Goal: Information Seeking & Learning: Learn about a topic

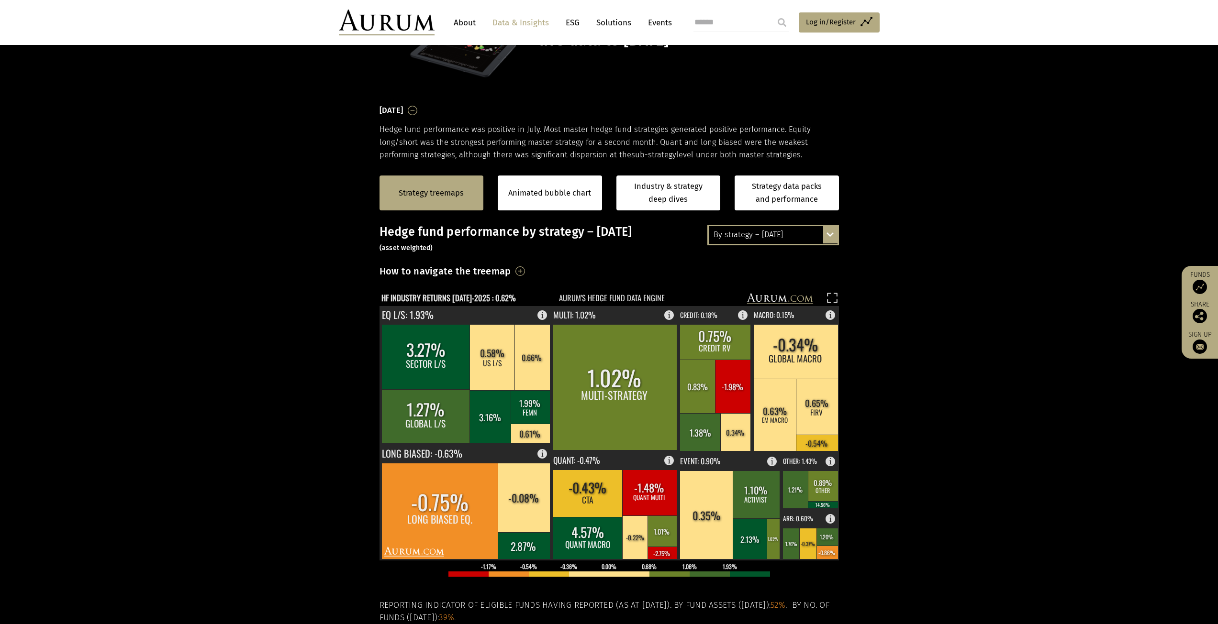
scroll to position [188, 0]
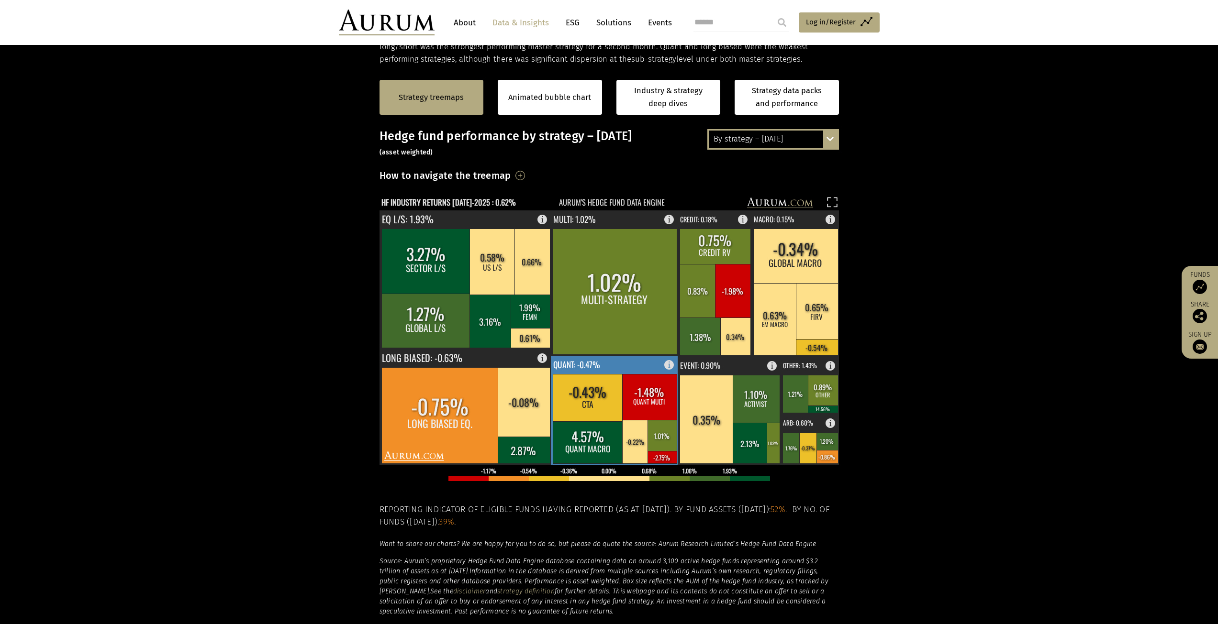
click at [656, 367] on rect at bounding box center [615, 410] width 128 height 109
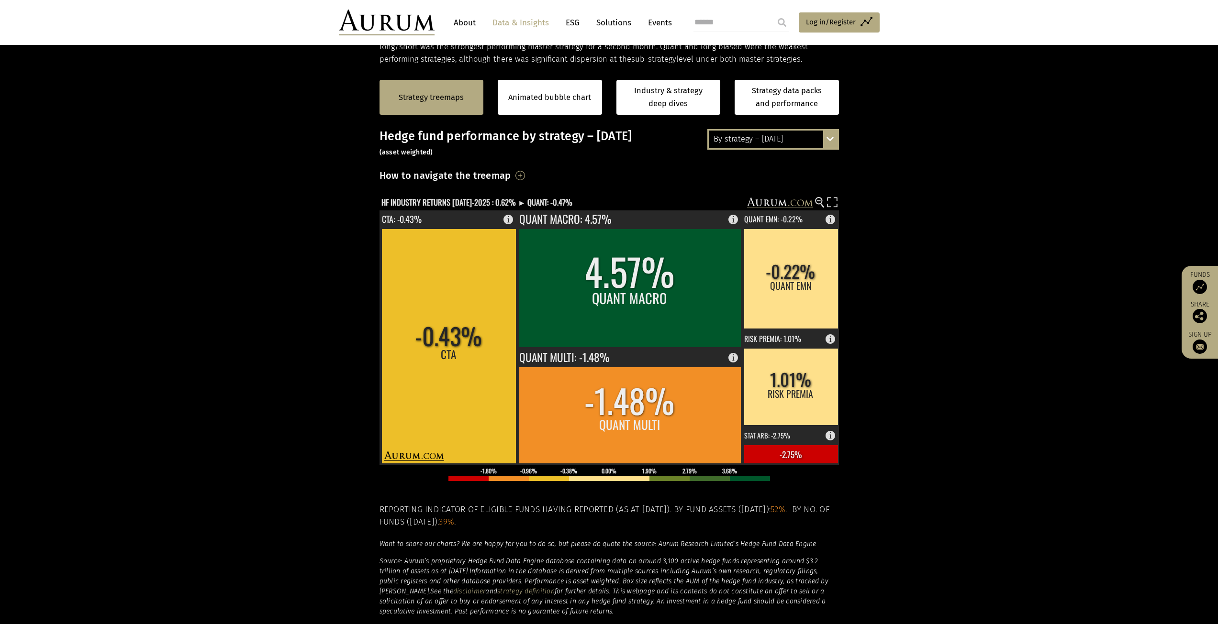
click at [789, 137] on div "By strategy – [DATE]" at bounding box center [773, 139] width 129 height 17
click at [778, 174] on div "By strategy – year to date" at bounding box center [773, 174] width 129 height 17
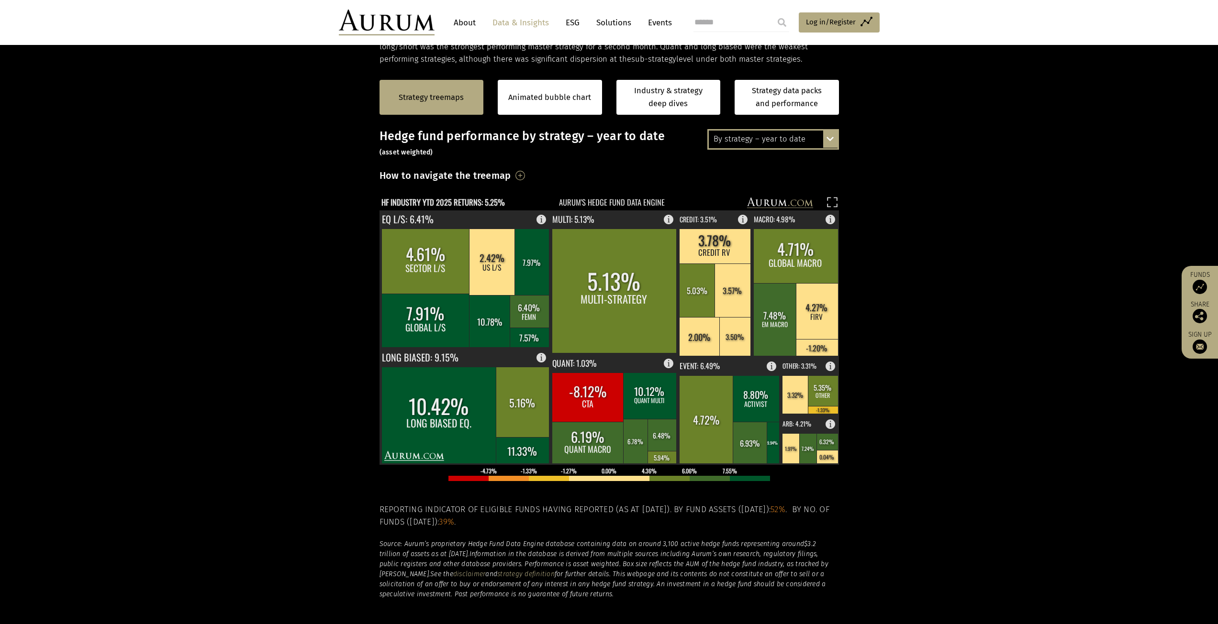
click at [781, 145] on div "By strategy – year to date" at bounding box center [773, 139] width 129 height 17
click at [756, 190] on div "2016 – [DATE]" at bounding box center [773, 191] width 129 height 17
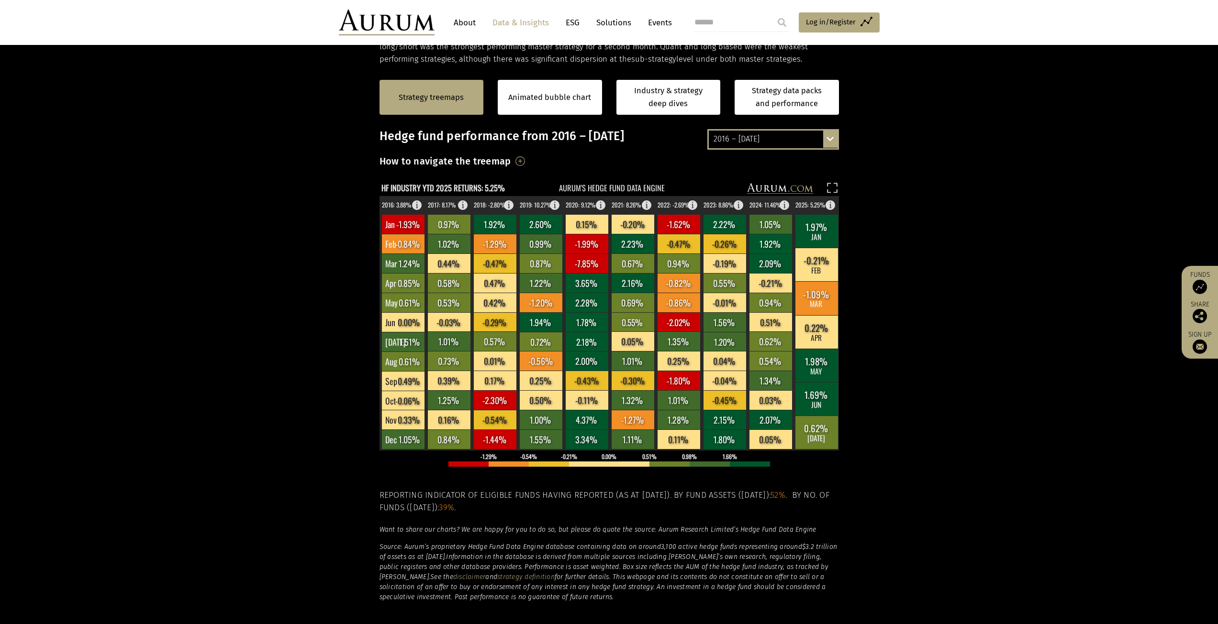
click at [763, 138] on div "2016 – [DATE]" at bounding box center [773, 139] width 129 height 17
click at [941, 235] on section "Strategy treemaps Animated bubble chart Industry & strategy deep dives Strategy…" at bounding box center [609, 365] width 1218 height 598
click at [969, 230] on section "Strategy treemaps Animated bubble chart Industry & strategy deep dives Strategy…" at bounding box center [609, 365] width 1218 height 598
click at [830, 137] on div "2016 – July 2025 By strategy – July 2025 By strategy – year to date 2016 – July…" at bounding box center [773, 139] width 132 height 20
click at [820, 292] on rect at bounding box center [816, 298] width 43 height 34
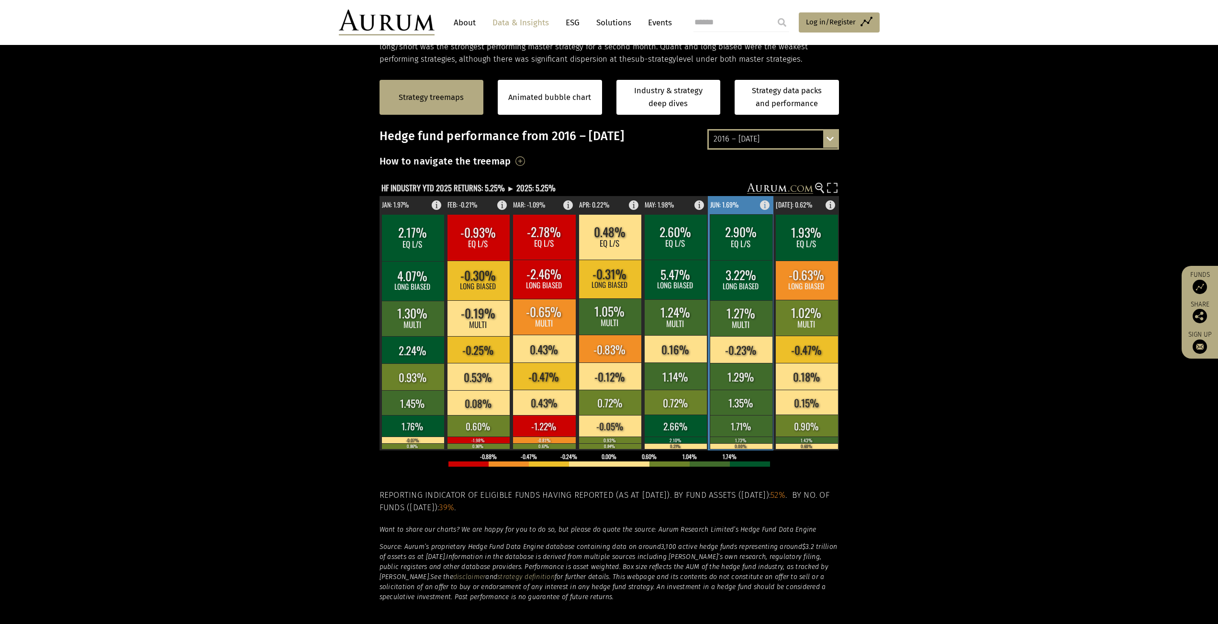
click at [749, 400] on rect at bounding box center [741, 402] width 63 height 25
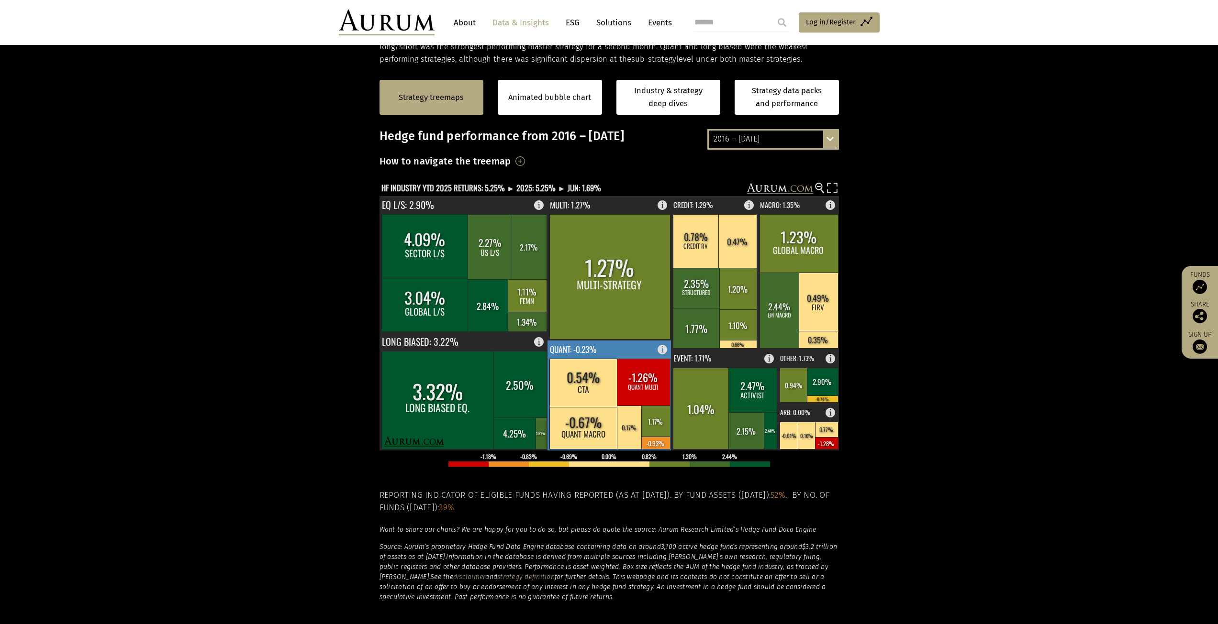
click at [632, 353] on rect at bounding box center [609, 396] width 124 height 110
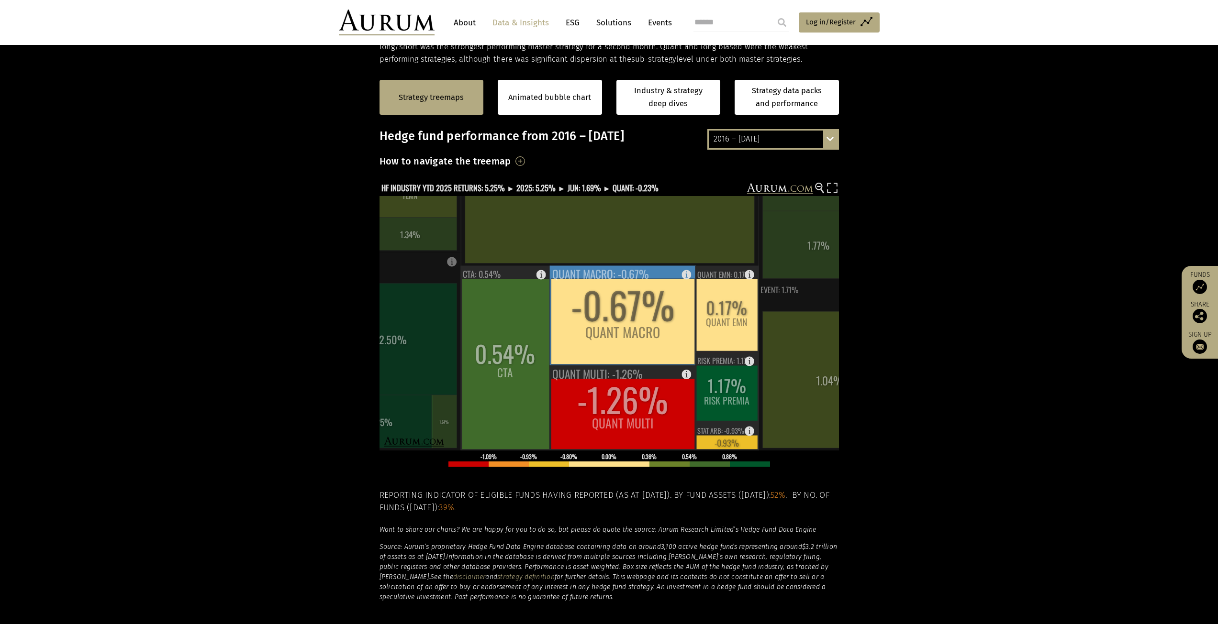
scroll to position [188, 0]
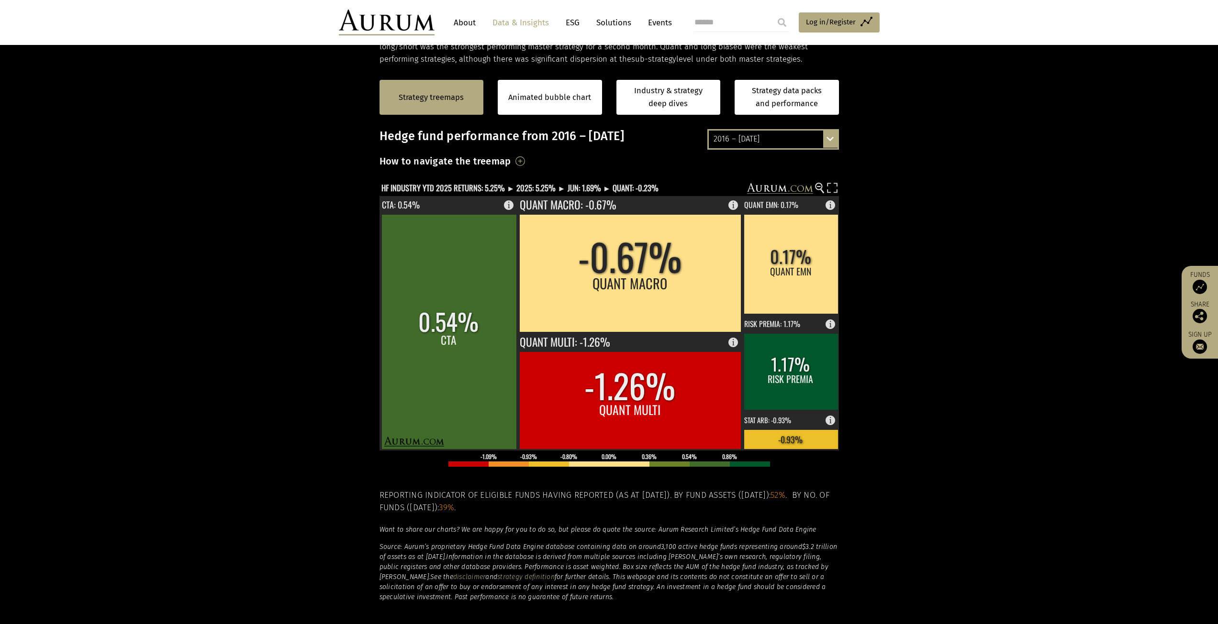
click at [803, 143] on div "2016 – [DATE]" at bounding box center [773, 139] width 129 height 17
click at [944, 175] on section "Strategy treemaps Animated bubble chart Industry & strategy deep dives Strategy…" at bounding box center [609, 365] width 1218 height 598
click at [744, 191] on div "2016 – [DATE]" at bounding box center [773, 191] width 129 height 17
click at [785, 132] on div "2016 – [DATE]" at bounding box center [773, 139] width 129 height 17
click at [731, 191] on div "2016 – [DATE]" at bounding box center [773, 191] width 129 height 17
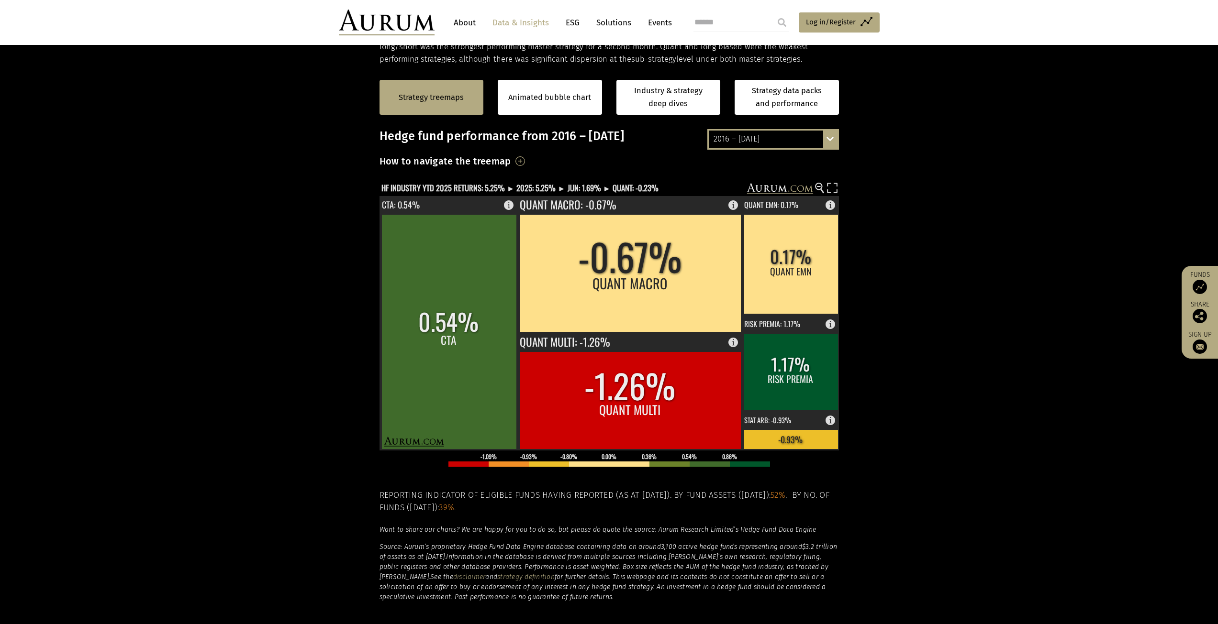
click at [940, 203] on section "Strategy treemaps Animated bubble chart Industry & strategy deep dives Strategy…" at bounding box center [609, 365] width 1218 height 598
click at [489, 190] on text "HF INDUSTRY YTD 2025 RETURNS: 5.25% ► 2025: 5.25% ► JUN: 1.69% ► QUANT: -0.23%" at bounding box center [519, 188] width 277 height 12
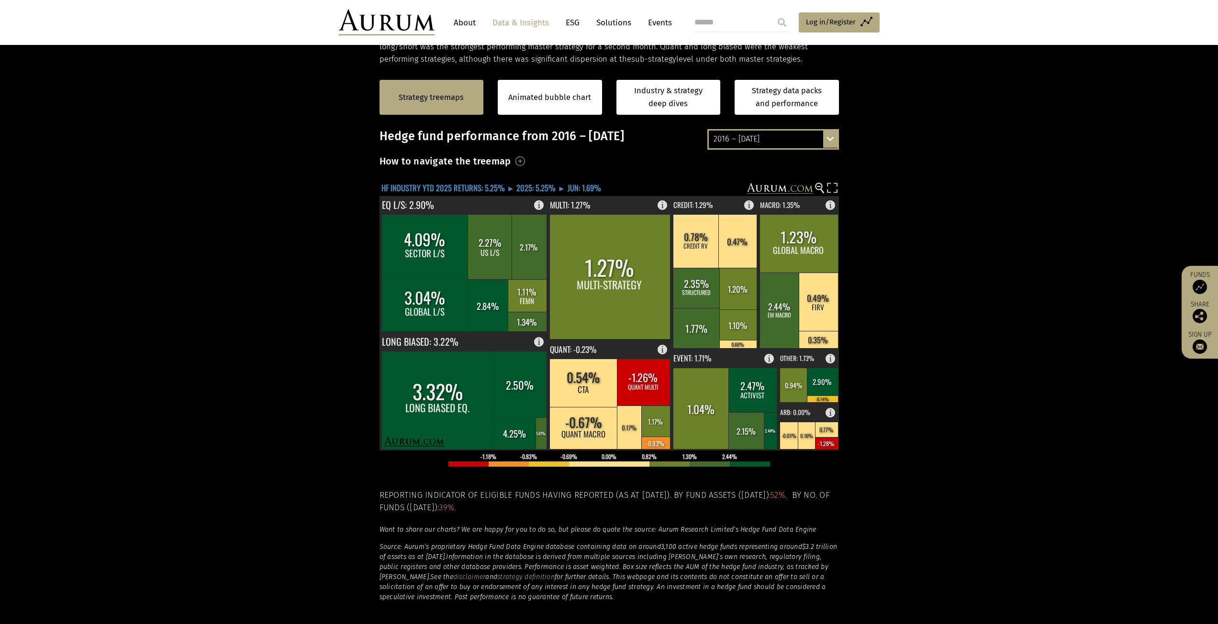
click at [489, 190] on text "HF INDUSTRY YTD 2025 RETURNS: 5.25% ► 2025: 5.25% ► JUN: 1.69%" at bounding box center [491, 188] width 220 height 12
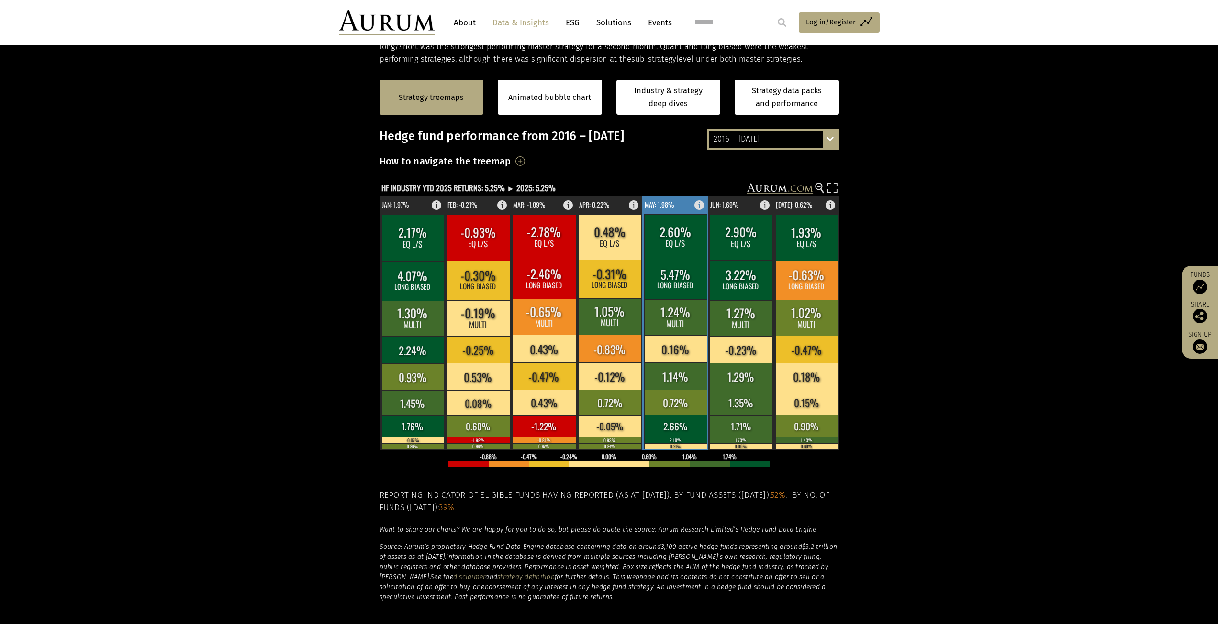
click at [687, 269] on rect at bounding box center [675, 280] width 63 height 40
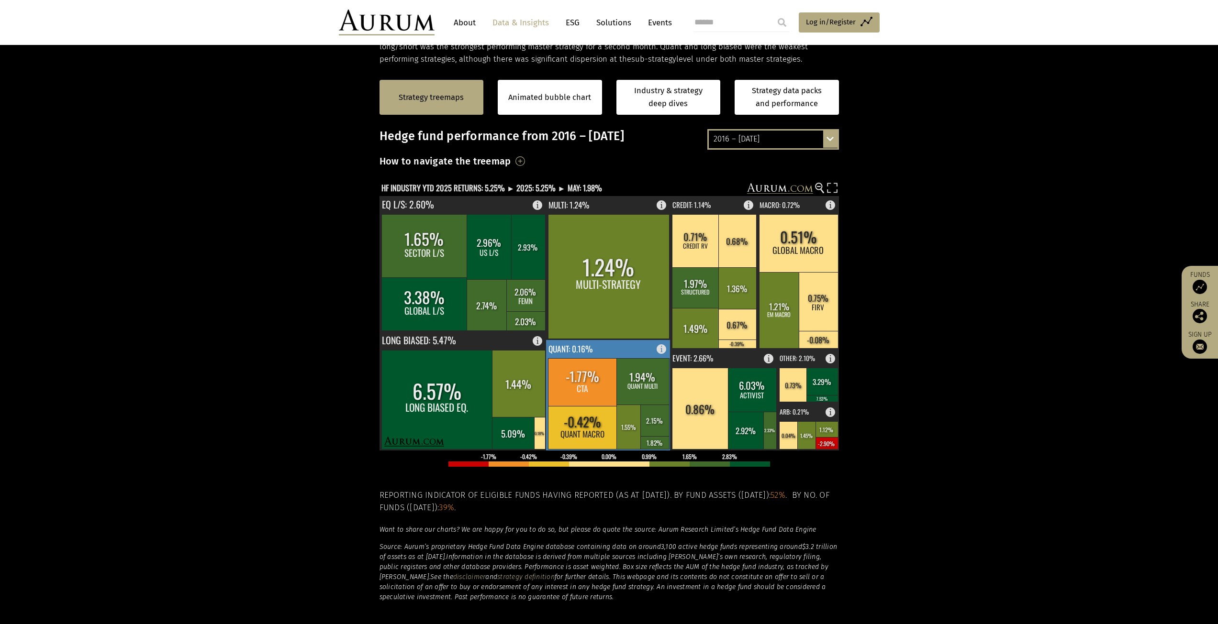
click at [568, 389] on rect at bounding box center [582, 382] width 69 height 48
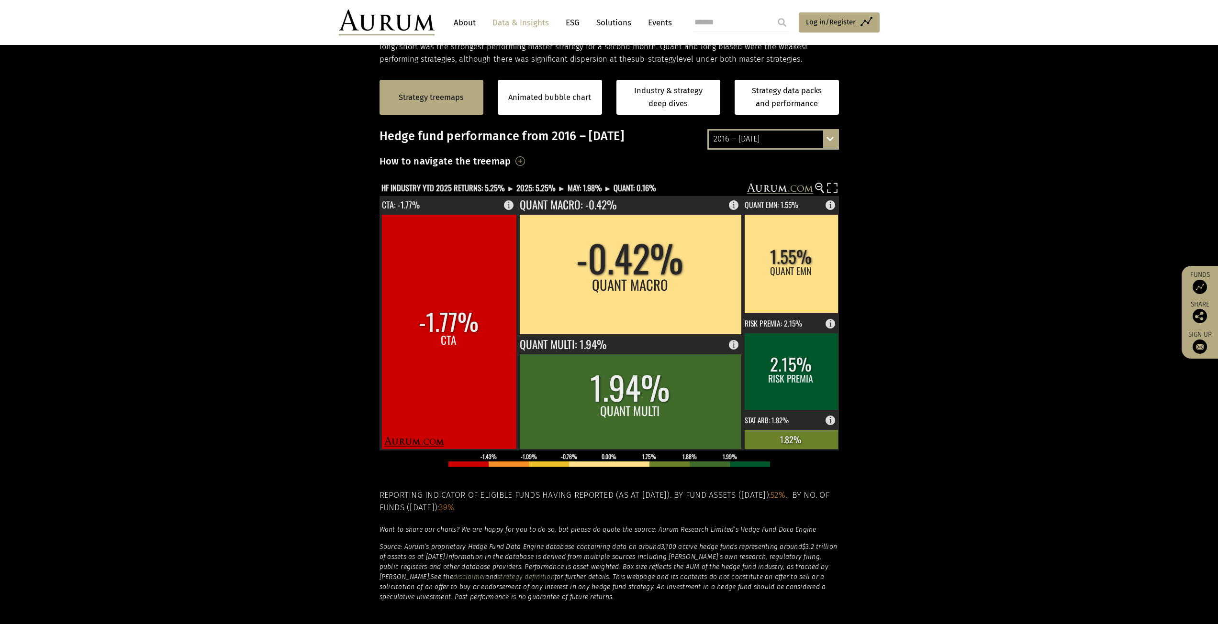
click at [511, 162] on h3 "How to navigate the treemap" at bounding box center [445, 161] width 132 height 16
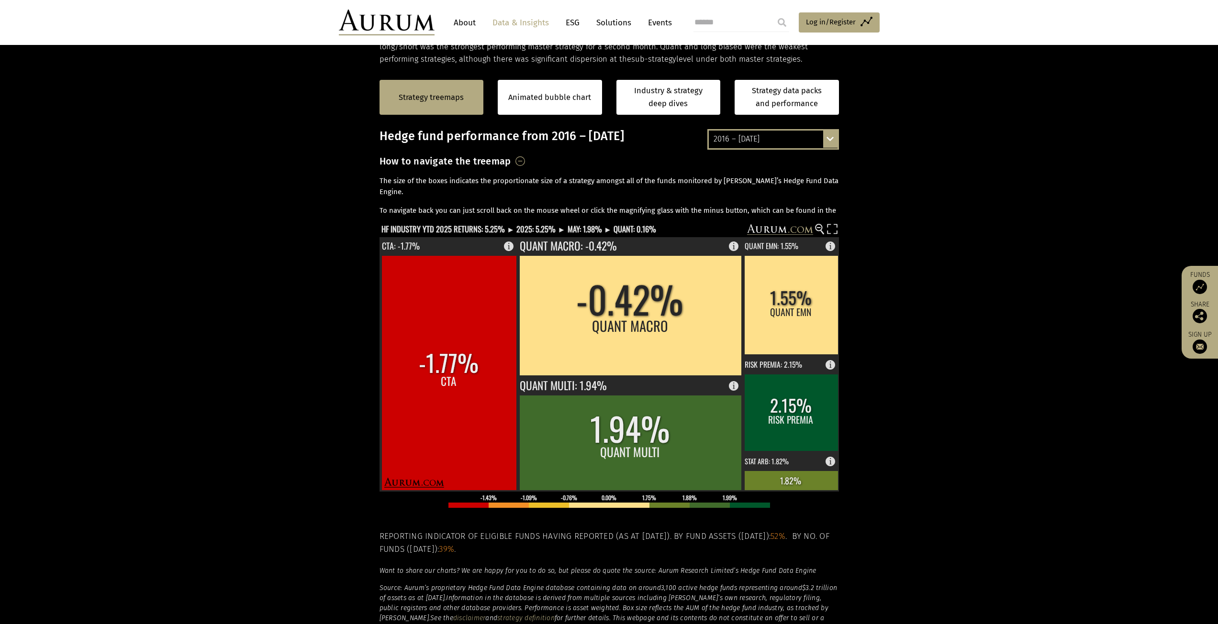
click at [511, 162] on h3 "How to navigate the treemap" at bounding box center [445, 161] width 132 height 16
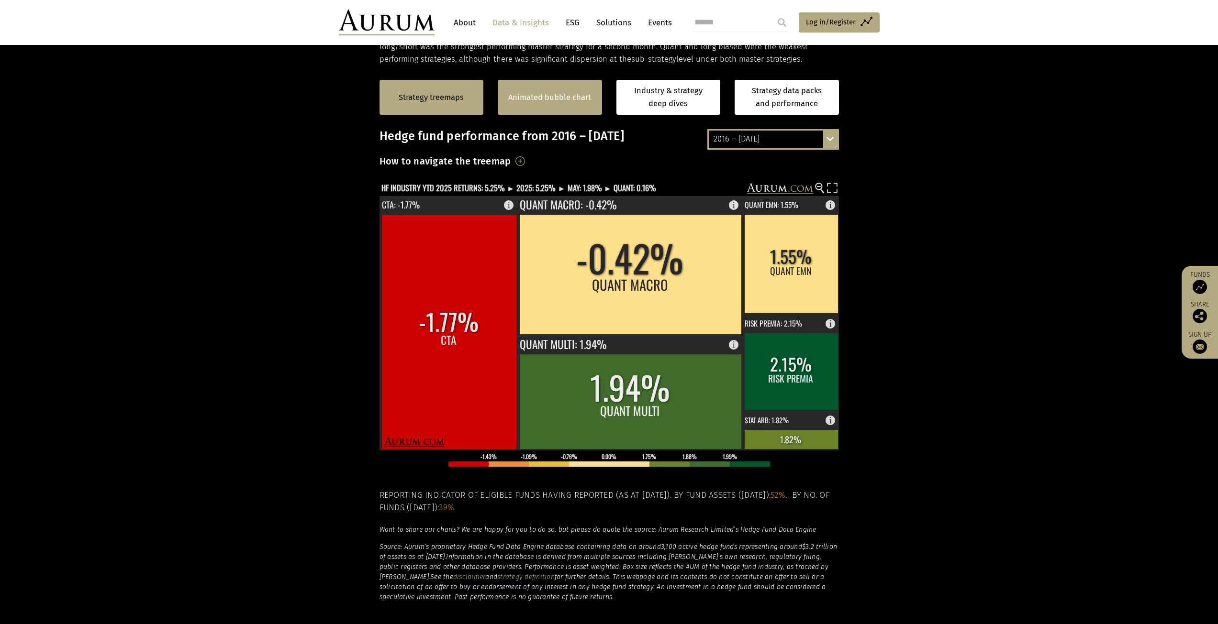
click at [548, 107] on div "Animated bubble chart" at bounding box center [550, 97] width 104 height 35
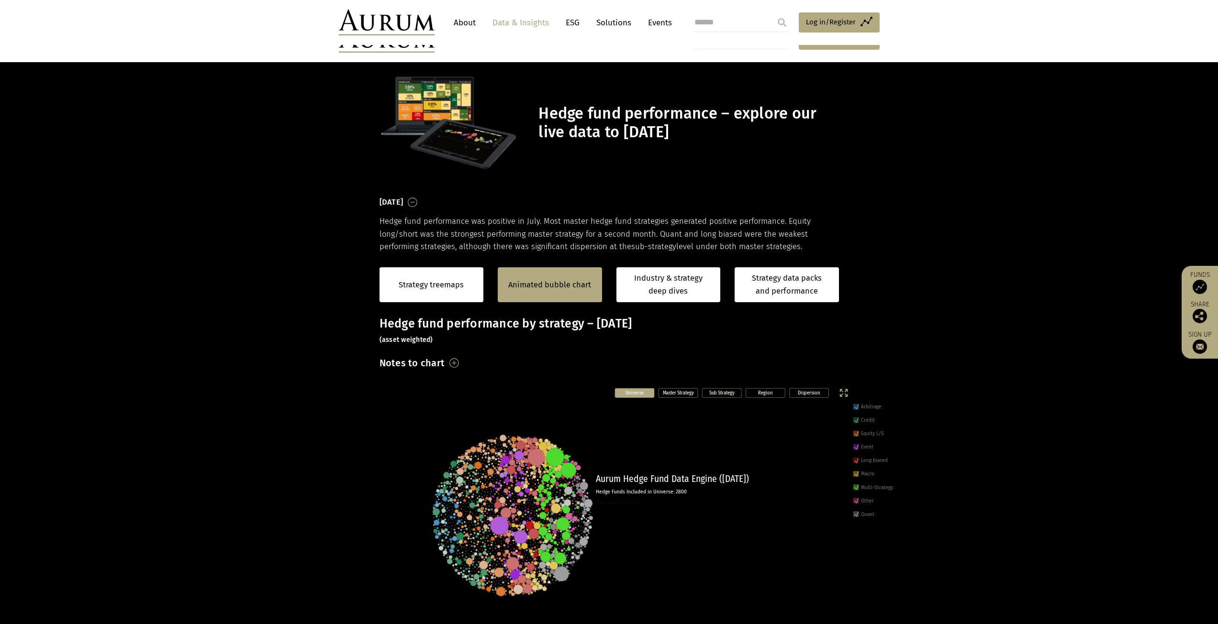
click at [640, 389] on text "Universe" at bounding box center [634, 392] width 18 height 6
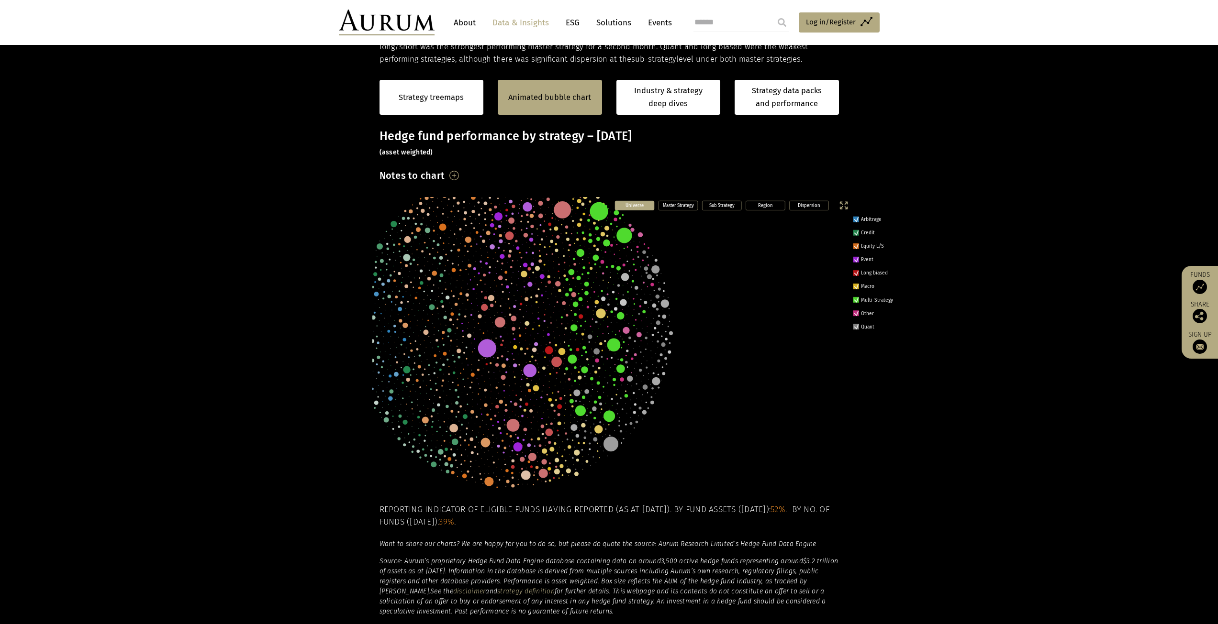
scroll to position [188, 0]
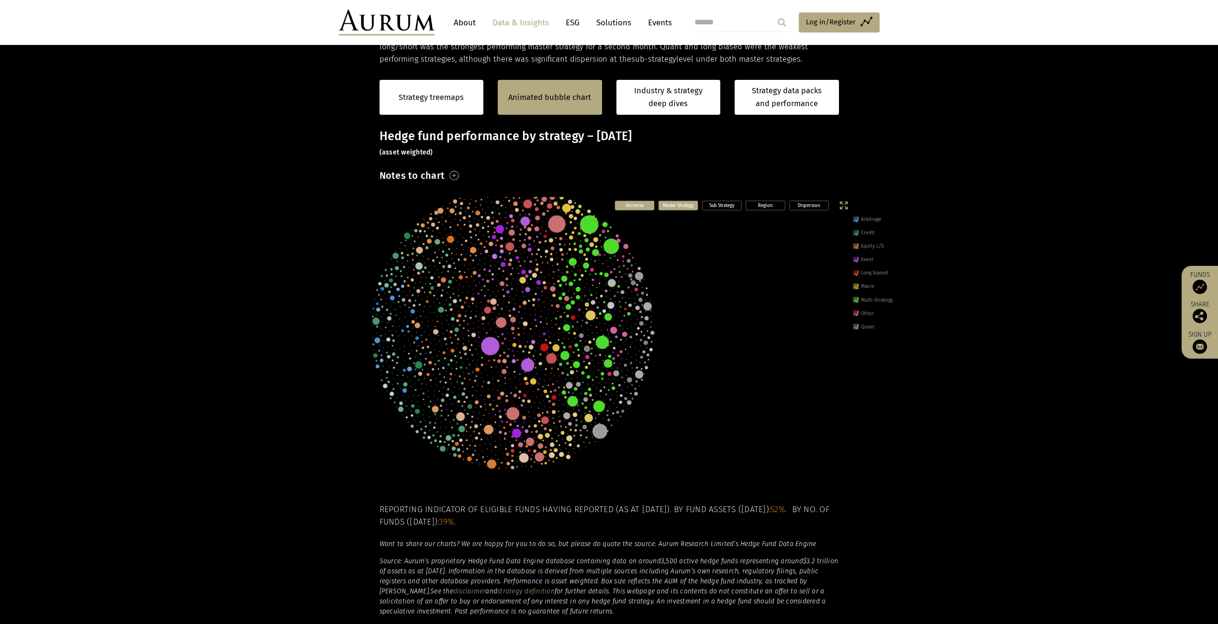
click at [685, 205] on text "Master Strategy" at bounding box center [677, 205] width 31 height 6
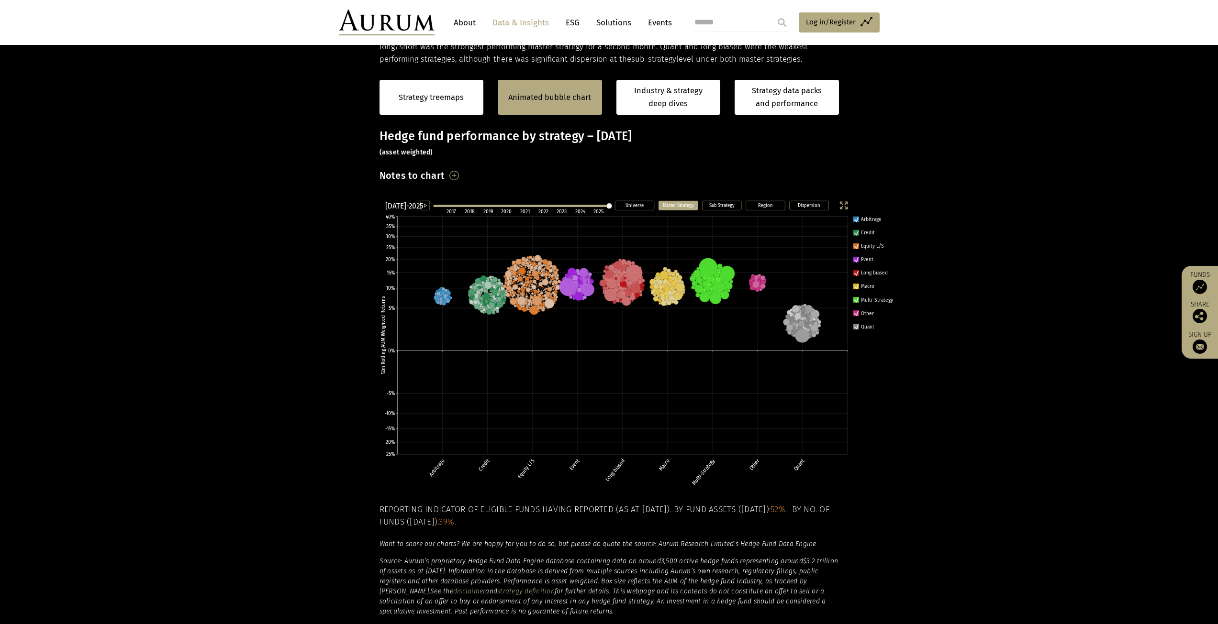
click at [685, 205] on text "Master Strategy" at bounding box center [677, 205] width 31 height 6
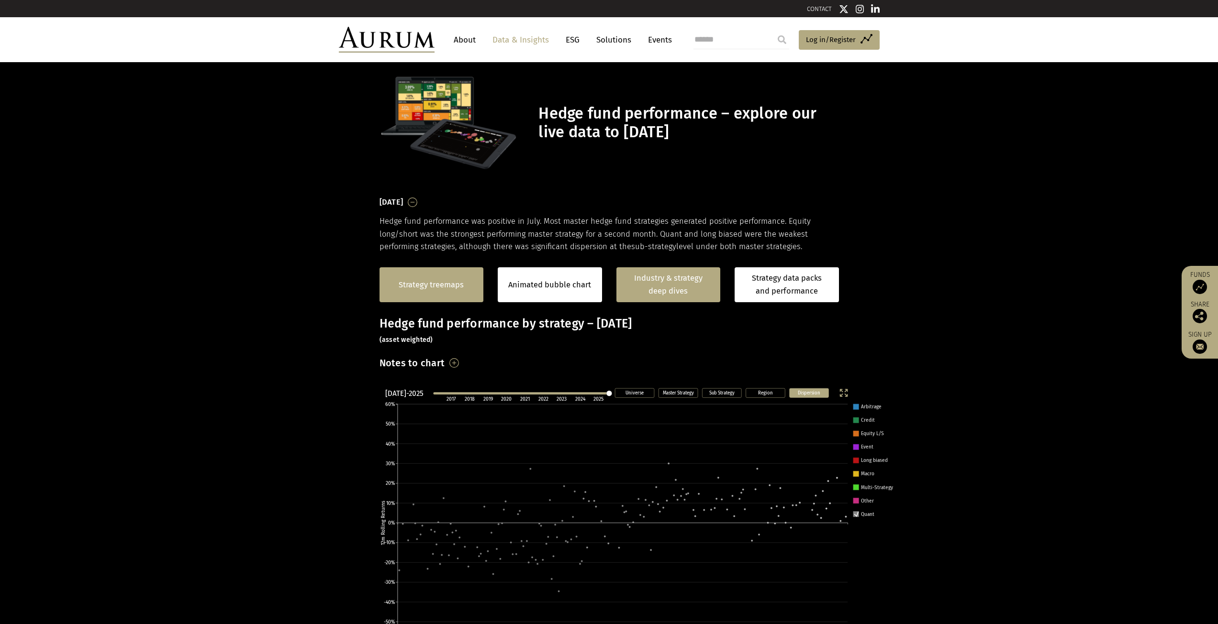
click at [433, 290] on link "Strategy treemaps" at bounding box center [431, 285] width 65 height 12
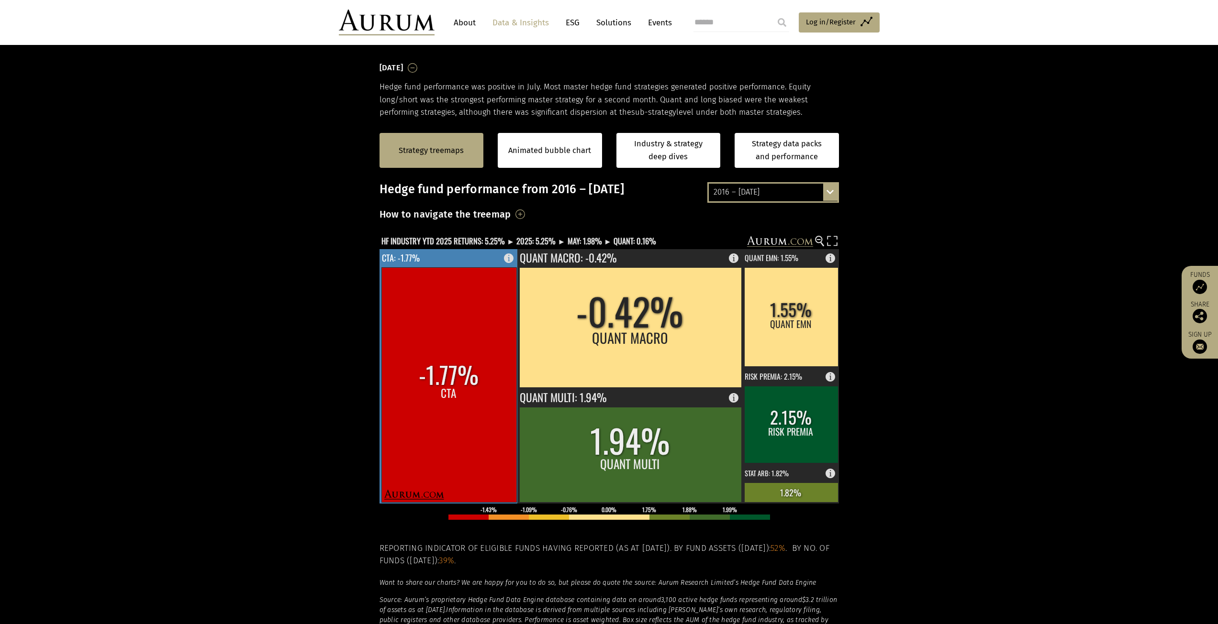
scroll to position [145, 0]
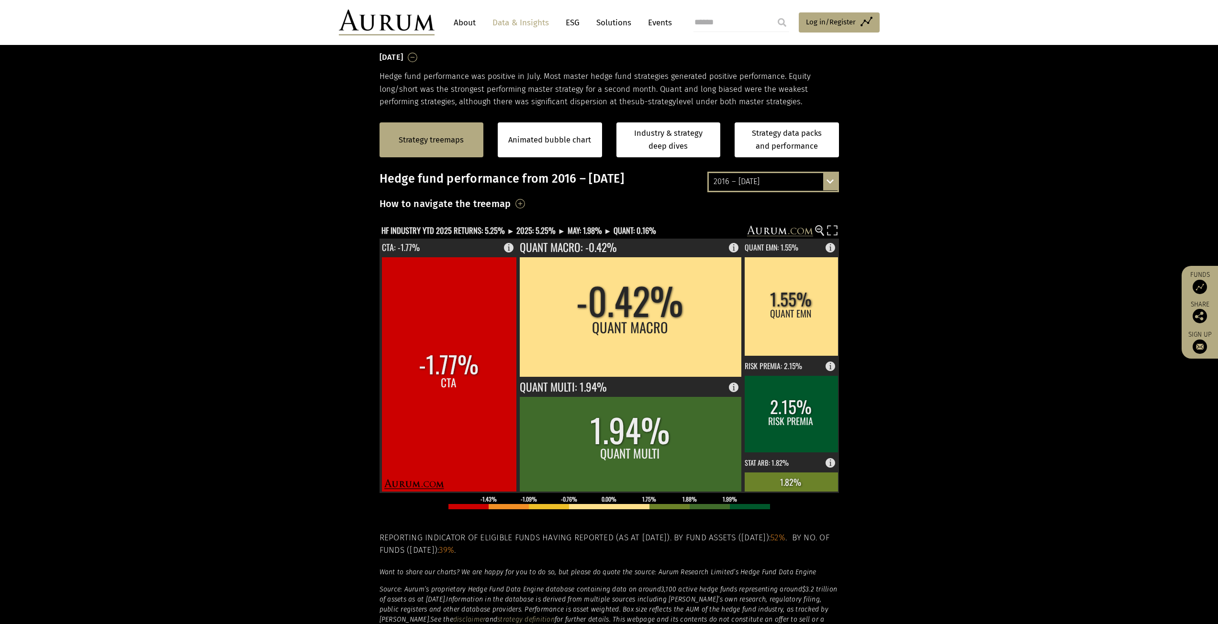
click at [952, 338] on section "Strategy treemaps Animated bubble chart Industry & strategy deep dives Strategy…" at bounding box center [609, 407] width 1218 height 598
